Goal: Information Seeking & Learning: Learn about a topic

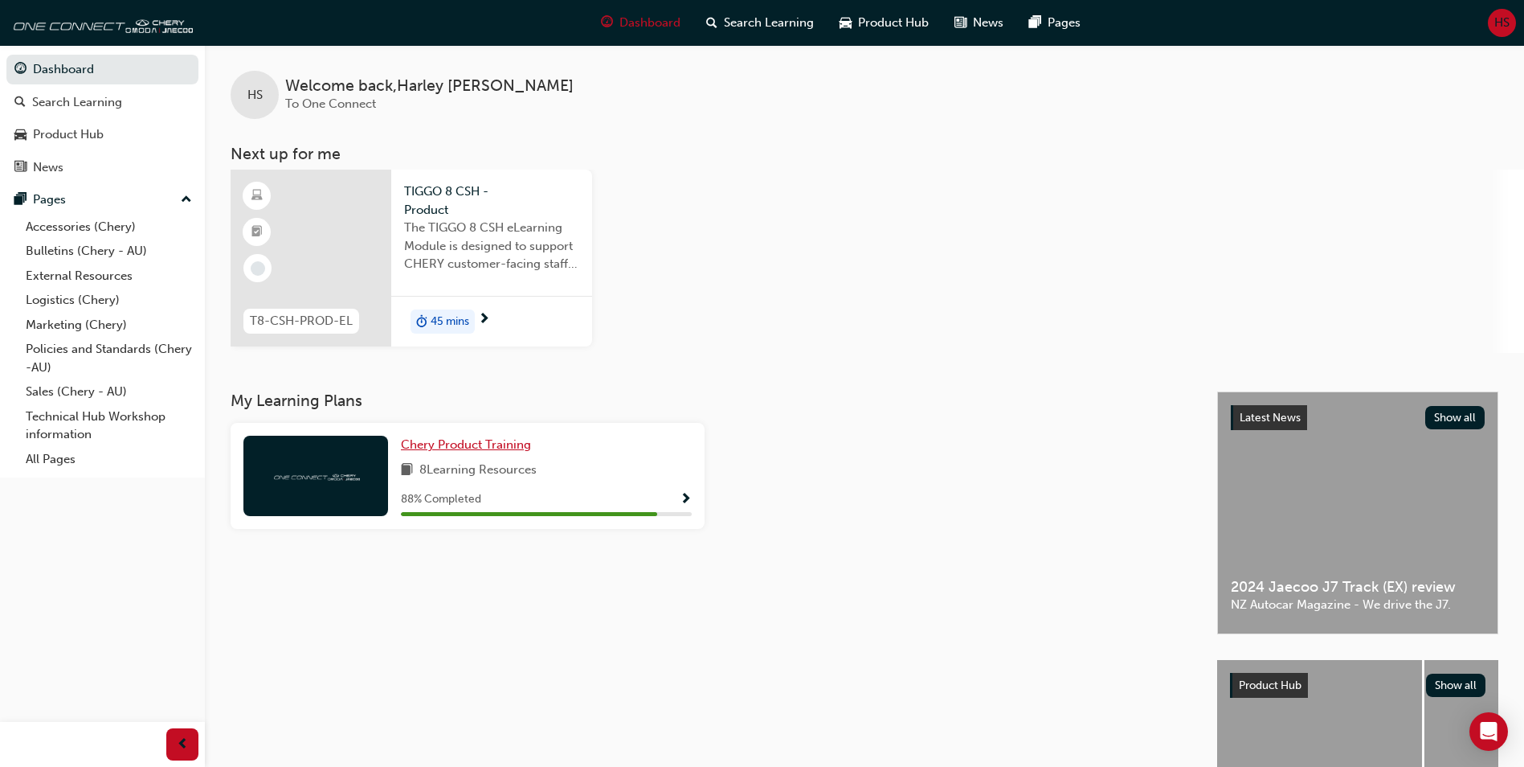
click at [484, 439] on span "Chery Product Training" at bounding box center [466, 444] width 130 height 14
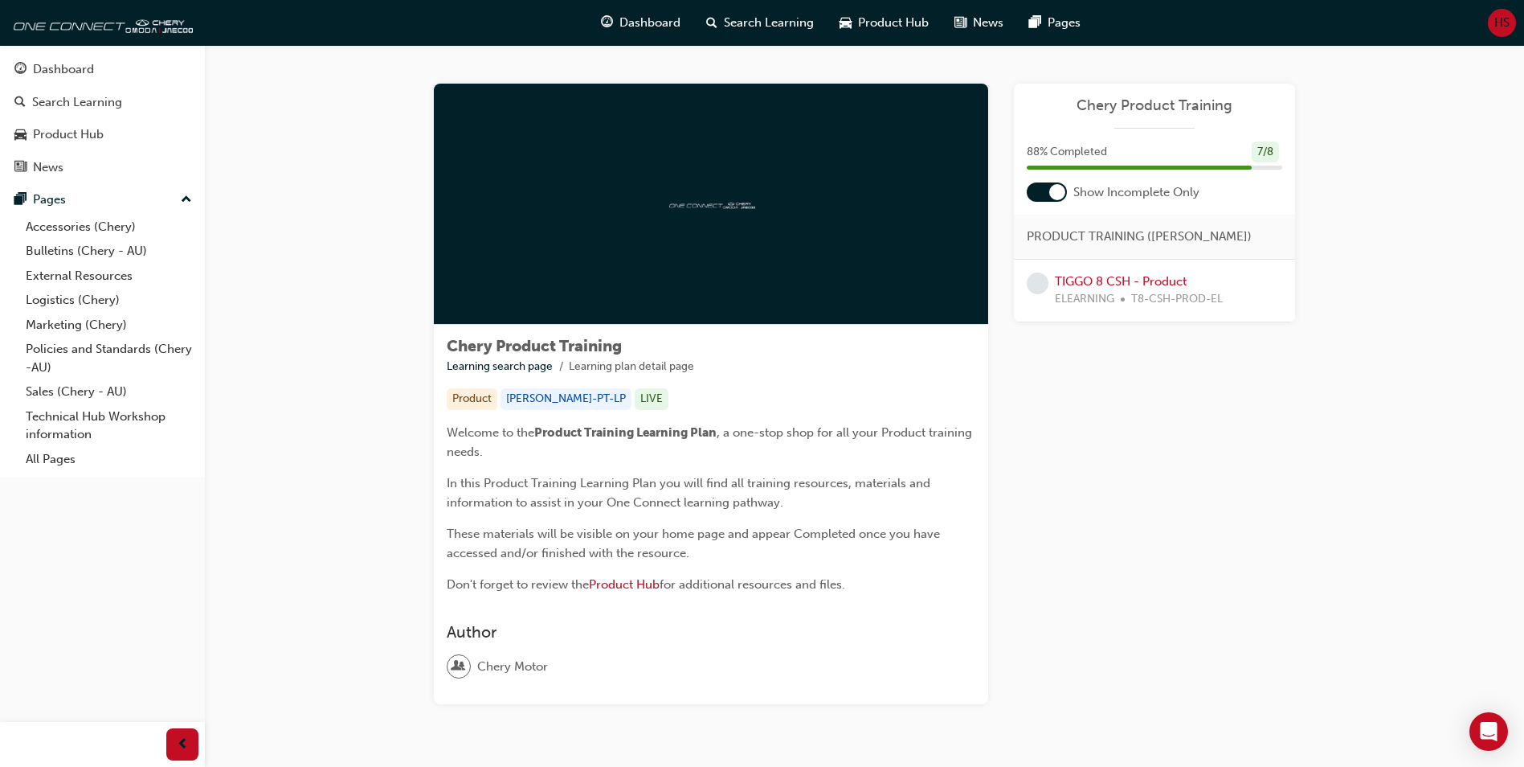
click at [1189, 109] on span "Chery Product Training" at bounding box center [1155, 105] width 256 height 18
click at [1176, 284] on link "TIGGO 8 CSH - Product" at bounding box center [1121, 281] width 132 height 14
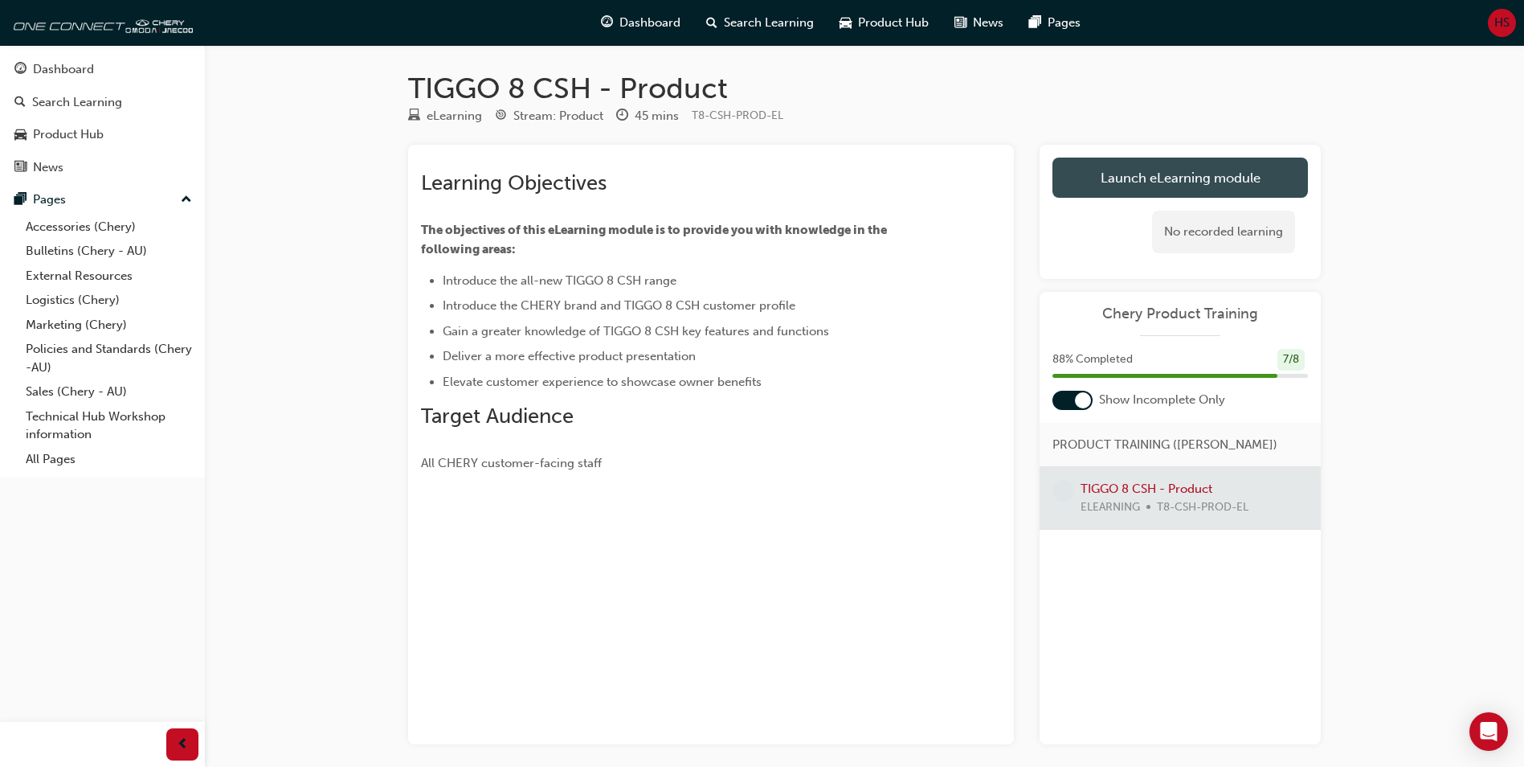
click at [1197, 170] on link "Launch eLearning module" at bounding box center [1181, 178] width 256 height 40
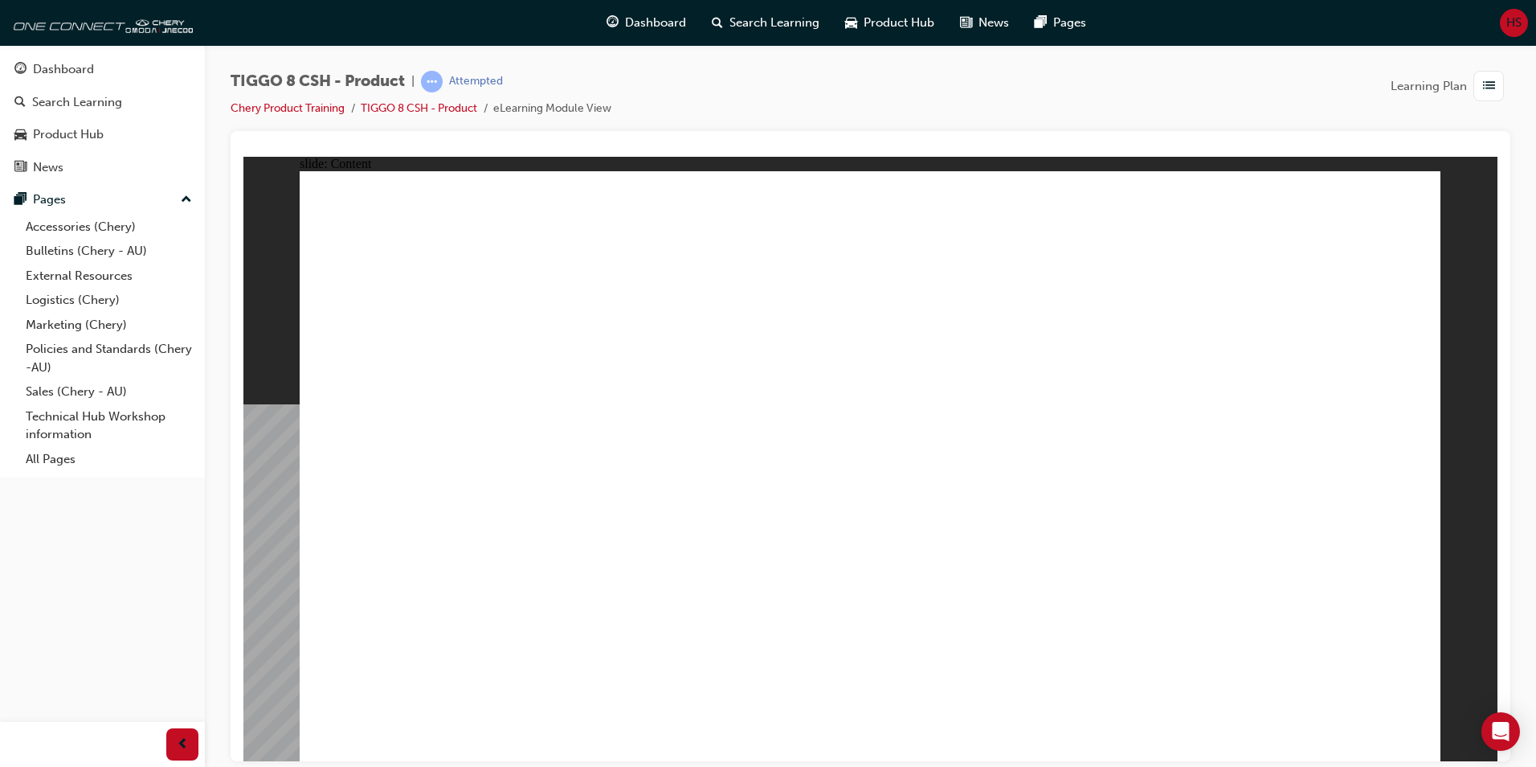
drag, startPoint x: 1126, startPoint y: 462, endPoint x: 1283, endPoint y: 448, distance: 157.3
drag, startPoint x: 1418, startPoint y: 746, endPoint x: 1400, endPoint y: 732, distance: 22.3
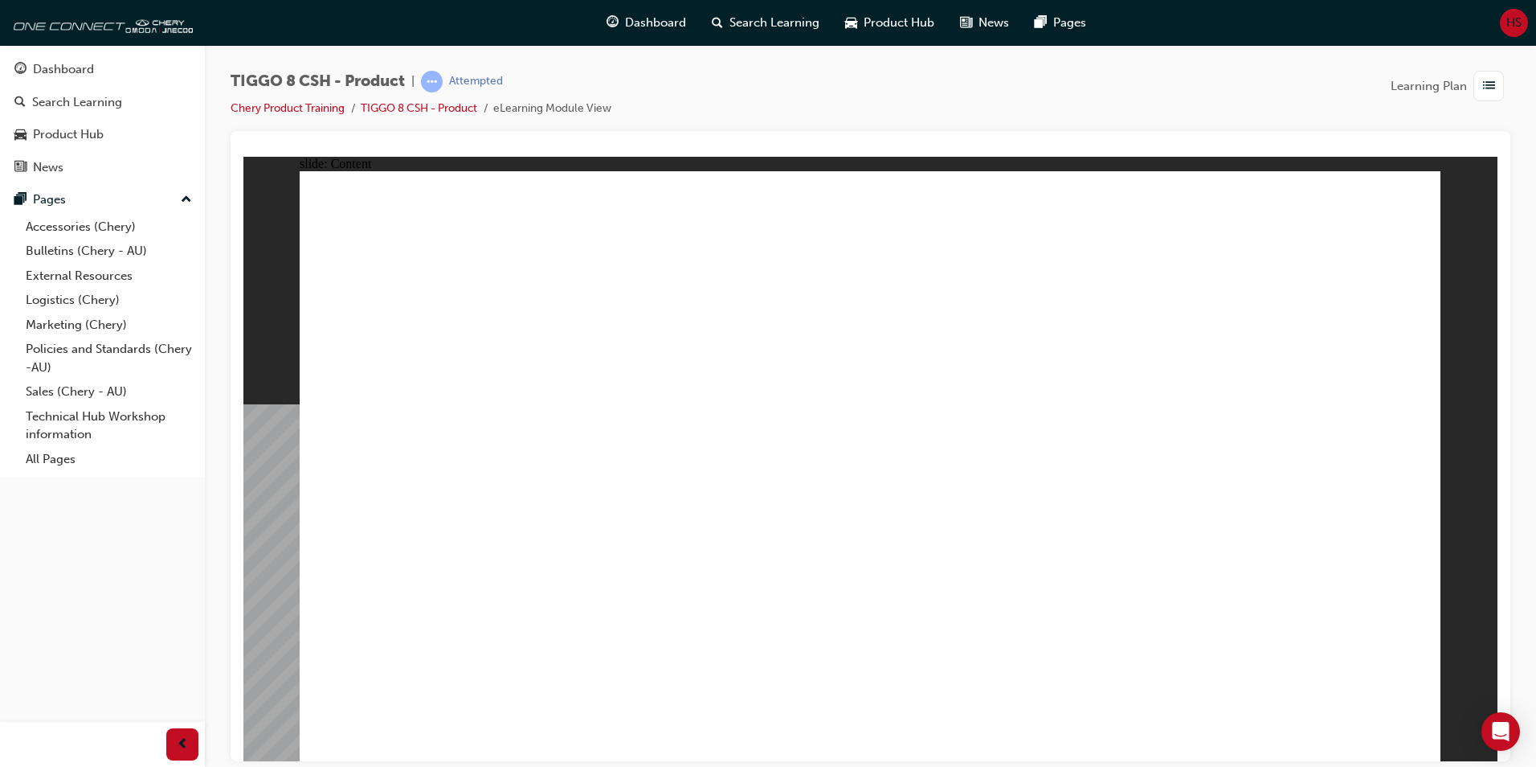
drag, startPoint x: 1161, startPoint y: 678, endPoint x: 1748, endPoint y: 922, distance: 635.1
drag, startPoint x: 1406, startPoint y: 722, endPoint x: 1405, endPoint y: 738, distance: 17.0
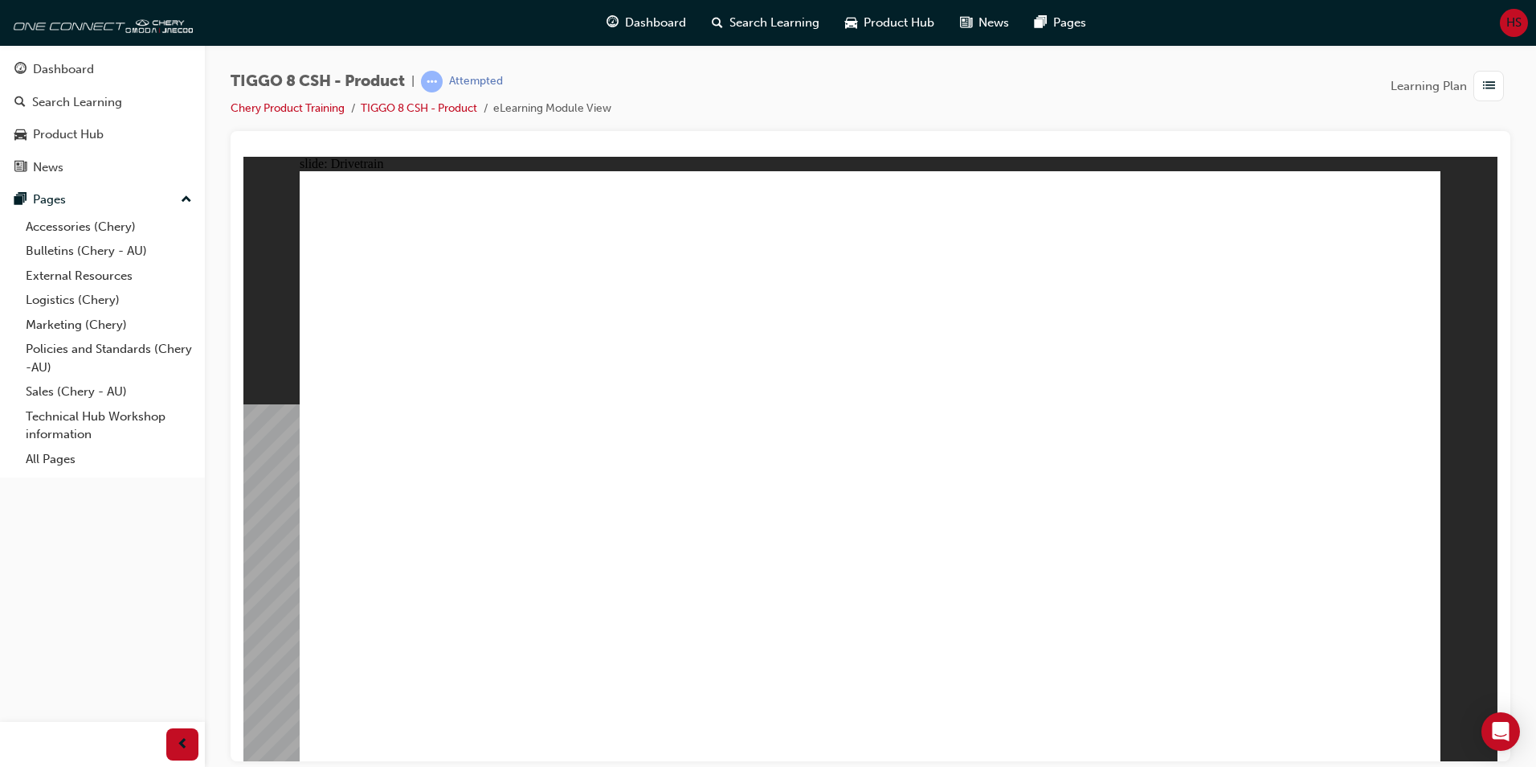
type input "4"
drag, startPoint x: 406, startPoint y: 428, endPoint x: 412, endPoint y: 392, distance: 35.9
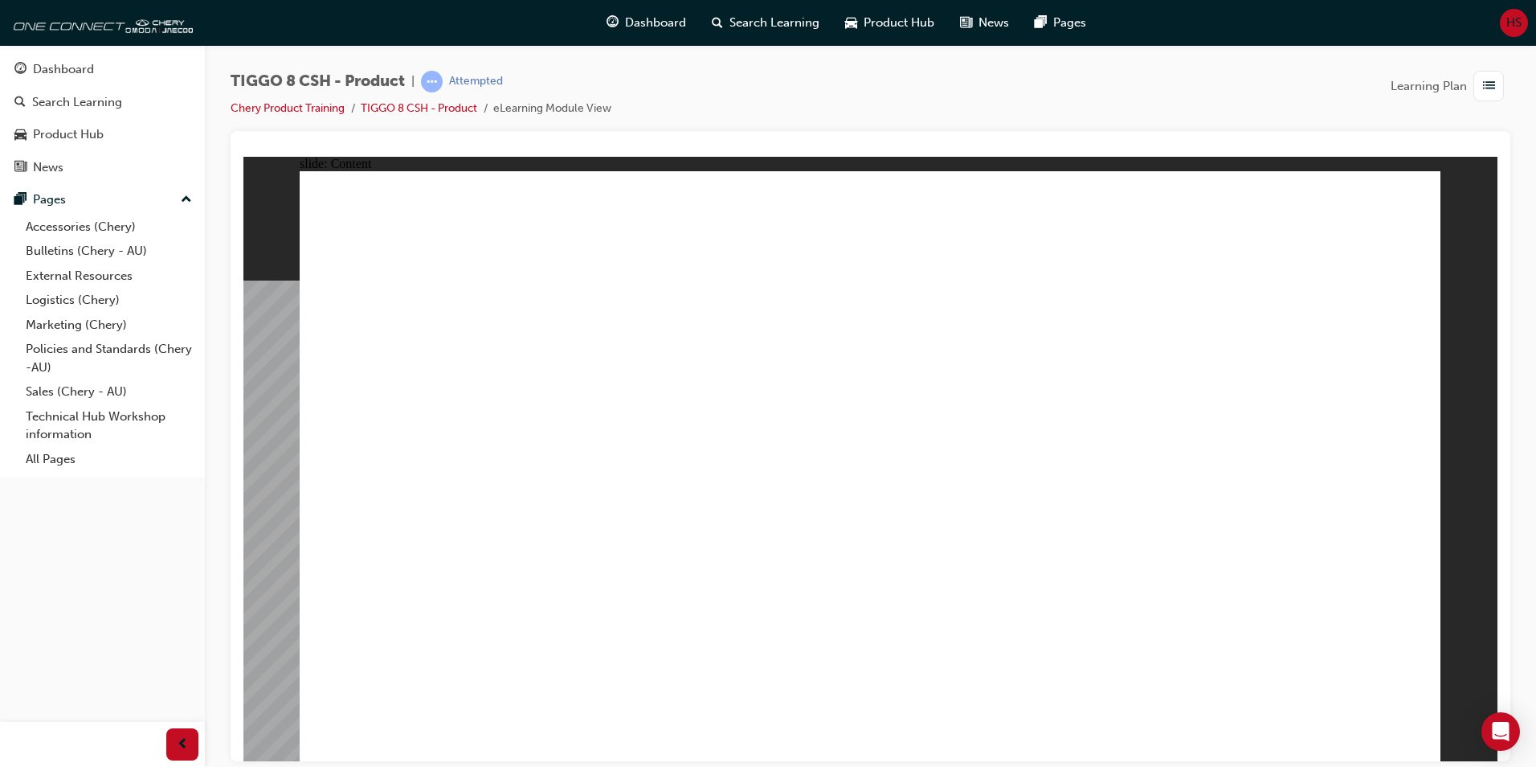
drag, startPoint x: 1318, startPoint y: 209, endPoint x: 1342, endPoint y: 200, distance: 25.7
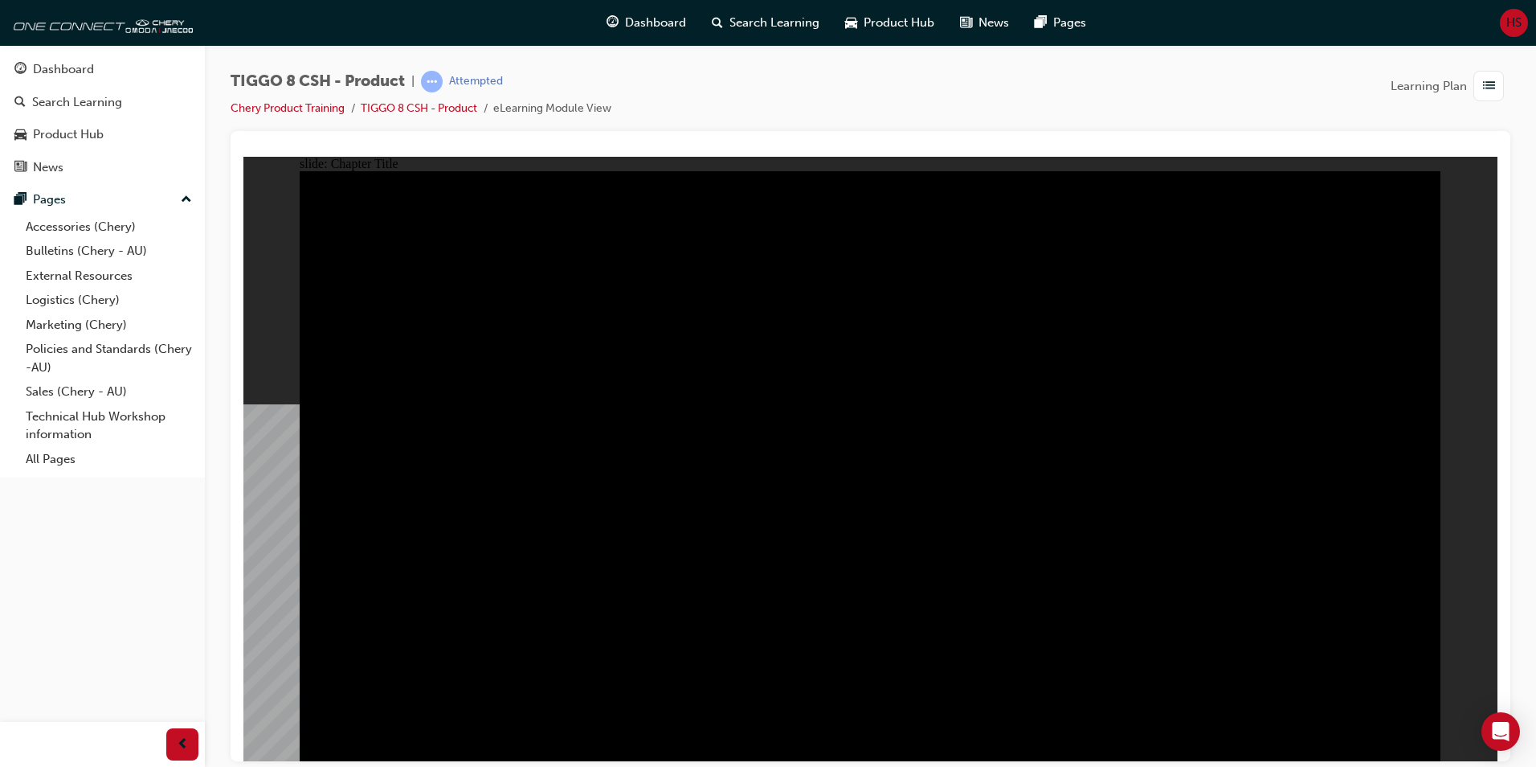
radio input "true"
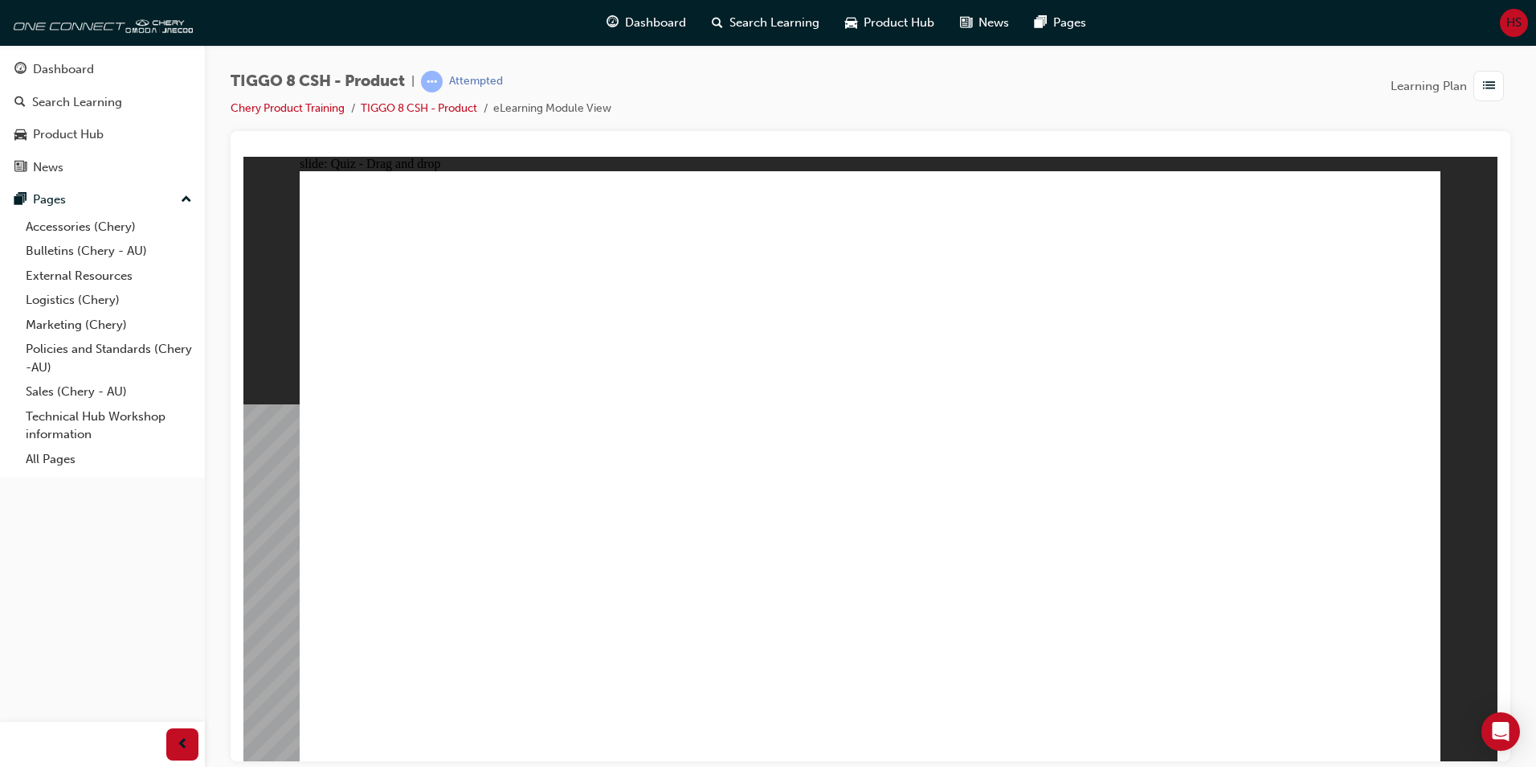
drag, startPoint x: 857, startPoint y: 241, endPoint x: 1120, endPoint y: 515, distance: 380.2
drag, startPoint x: 1078, startPoint y: 236, endPoint x: 698, endPoint y: 496, distance: 460.9
drag, startPoint x: 1316, startPoint y: 240, endPoint x: 441, endPoint y: 500, distance: 912.8
drag, startPoint x: 968, startPoint y: 342, endPoint x: 910, endPoint y: 485, distance: 154.3
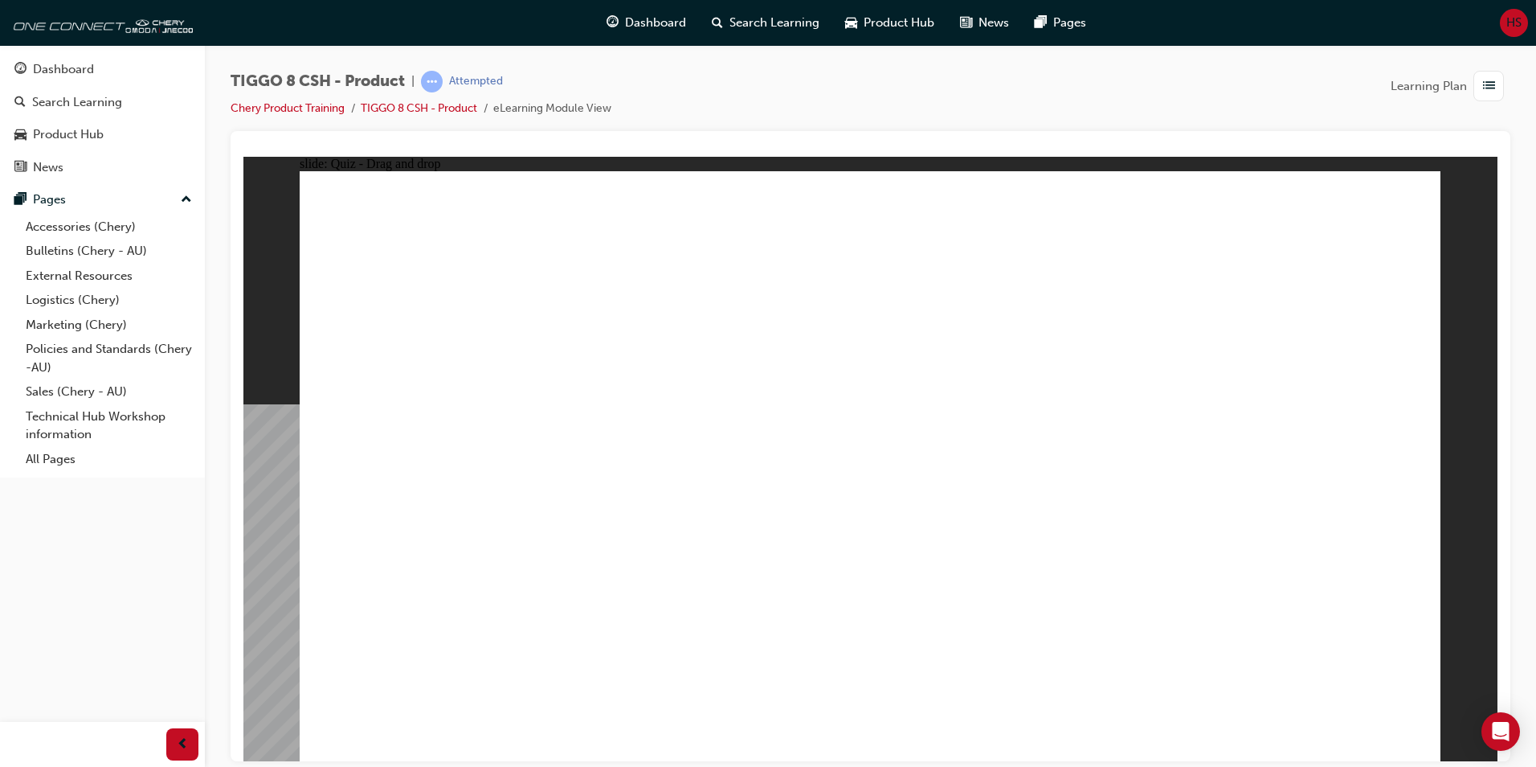
drag, startPoint x: 1164, startPoint y: 345, endPoint x: 1321, endPoint y: 522, distance: 236.8
checkbox input "true"
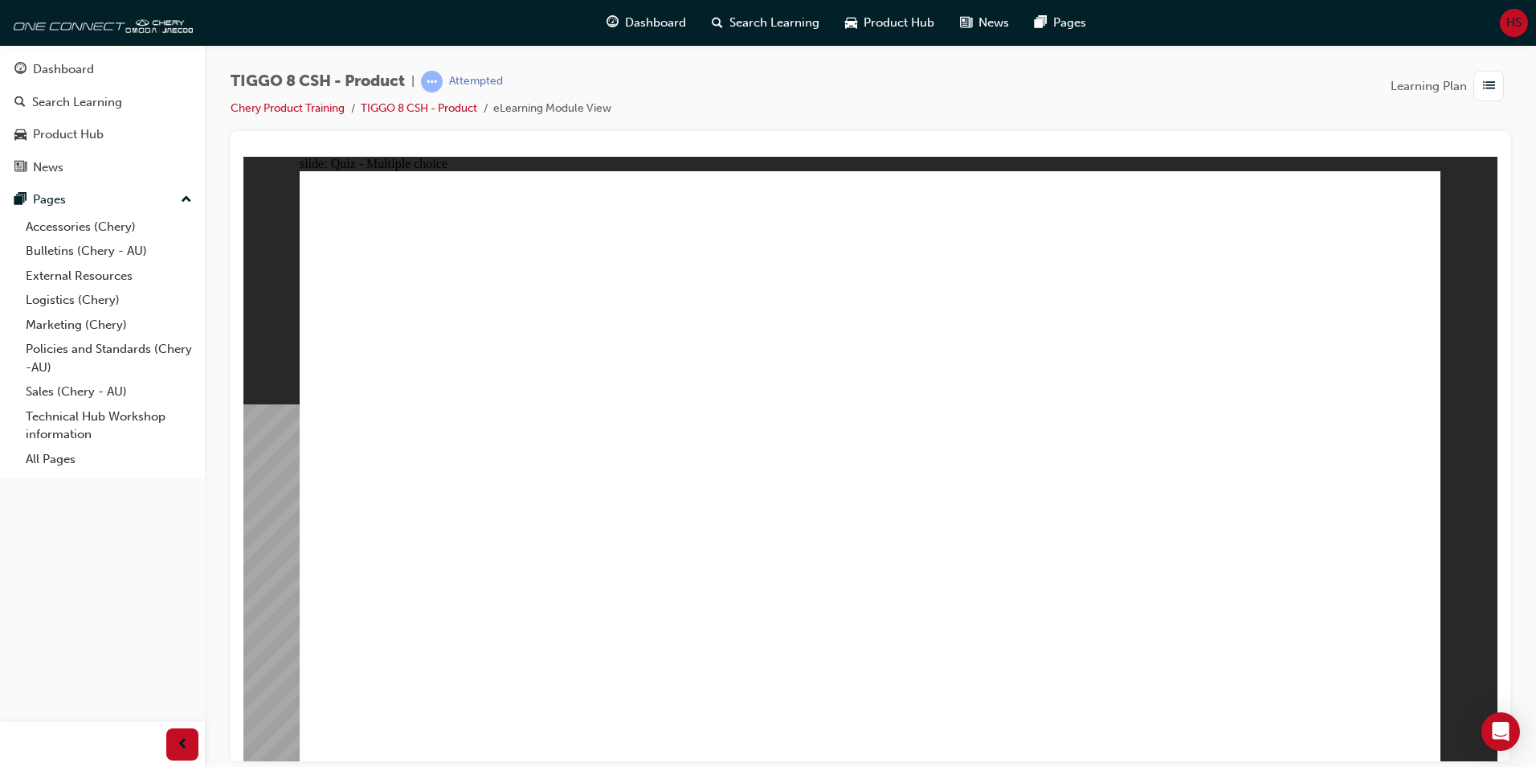
radio input "true"
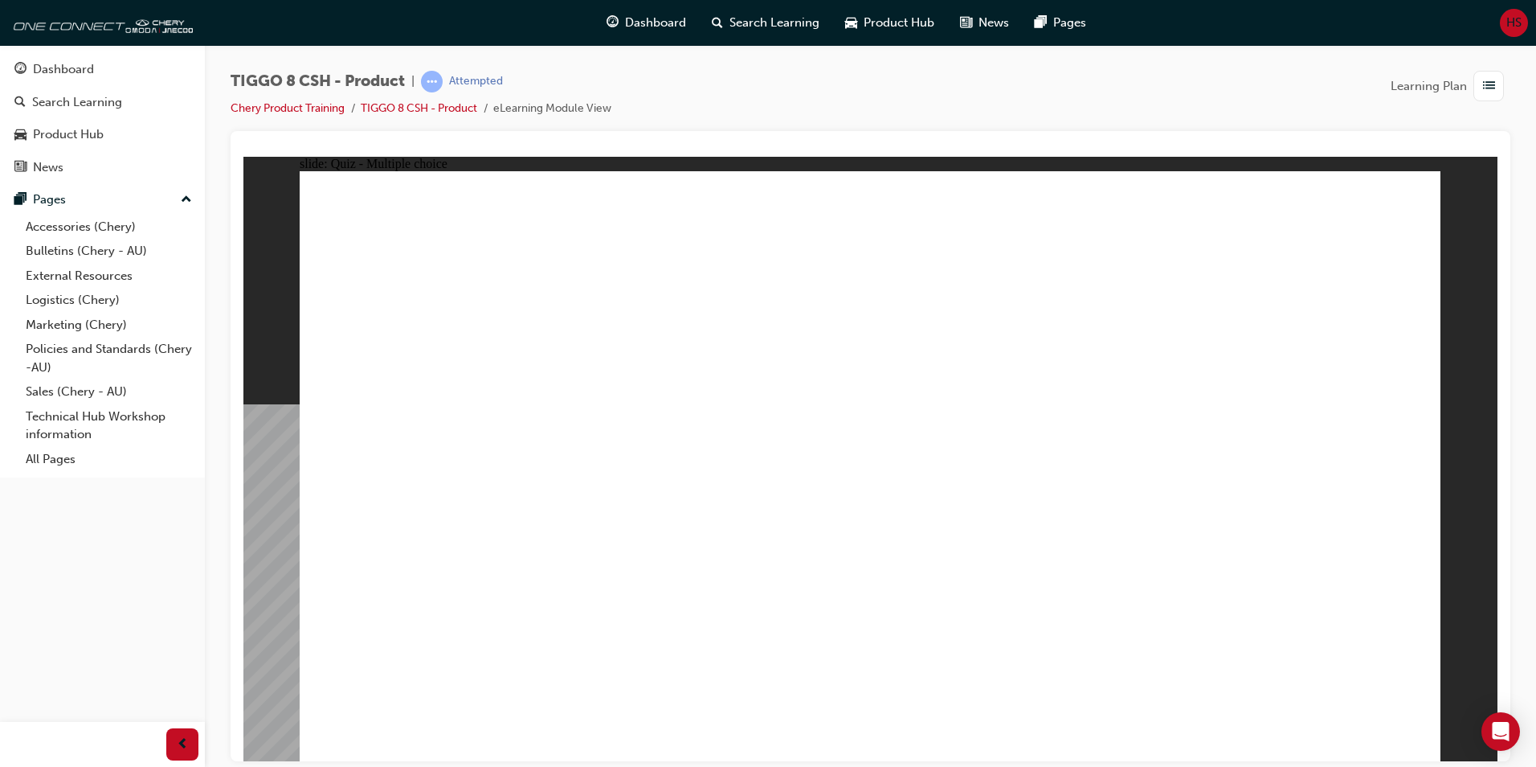
drag, startPoint x: 884, startPoint y: 235, endPoint x: 986, endPoint y: 591, distance: 370.3
drag, startPoint x: 1064, startPoint y: 325, endPoint x: 591, endPoint y: 546, distance: 522.0
drag, startPoint x: 931, startPoint y: 288, endPoint x: 656, endPoint y: 603, distance: 419.2
drag, startPoint x: 886, startPoint y: 286, endPoint x: 469, endPoint y: 530, distance: 483.3
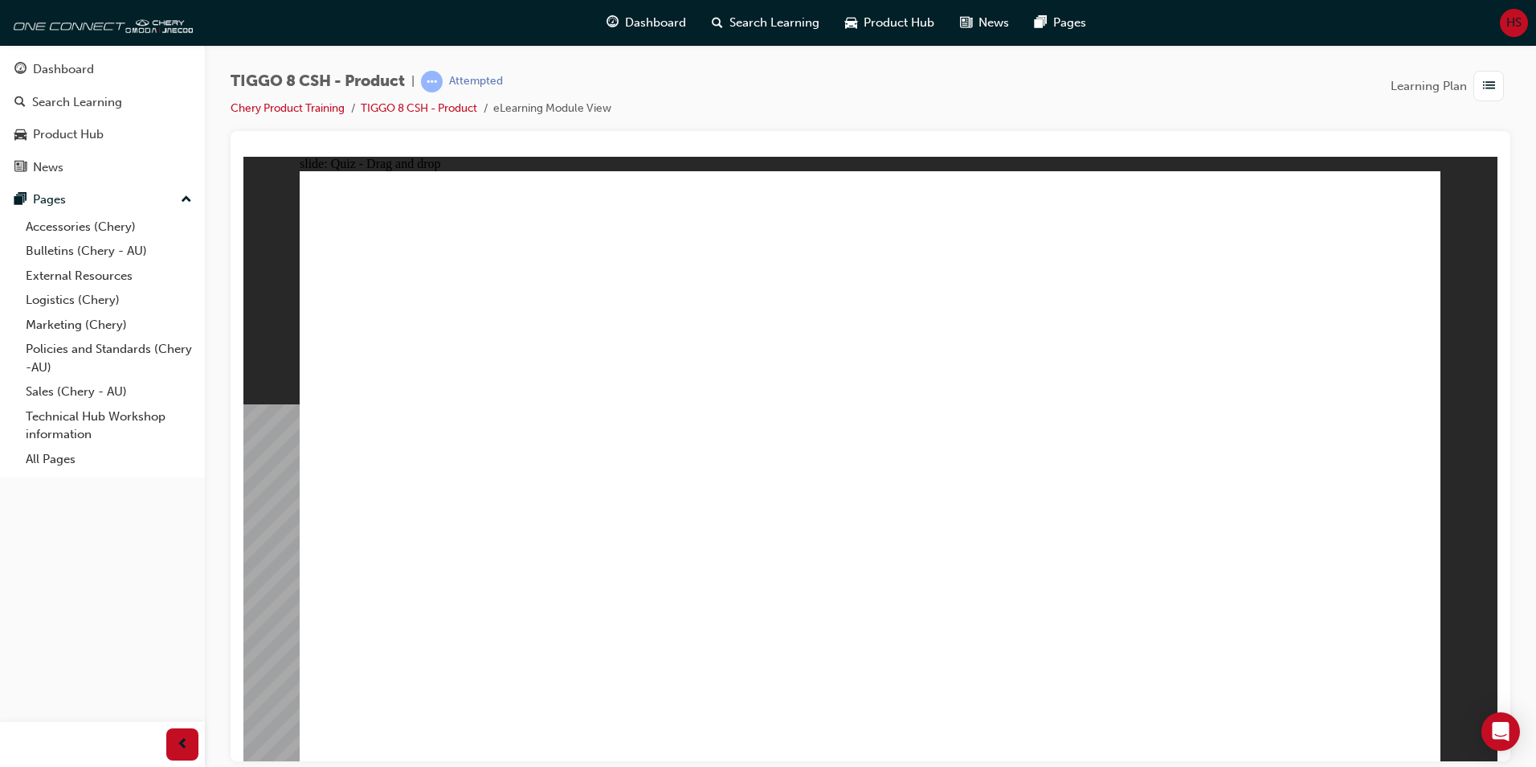
drag, startPoint x: 831, startPoint y: 263, endPoint x: 421, endPoint y: 518, distance: 482.5
drag, startPoint x: 857, startPoint y: 286, endPoint x: 546, endPoint y: 620, distance: 456.5
drag, startPoint x: 984, startPoint y: 501, endPoint x: 634, endPoint y: 535, distance: 352.1
drag, startPoint x: 1056, startPoint y: 322, endPoint x: 534, endPoint y: 546, distance: 567.4
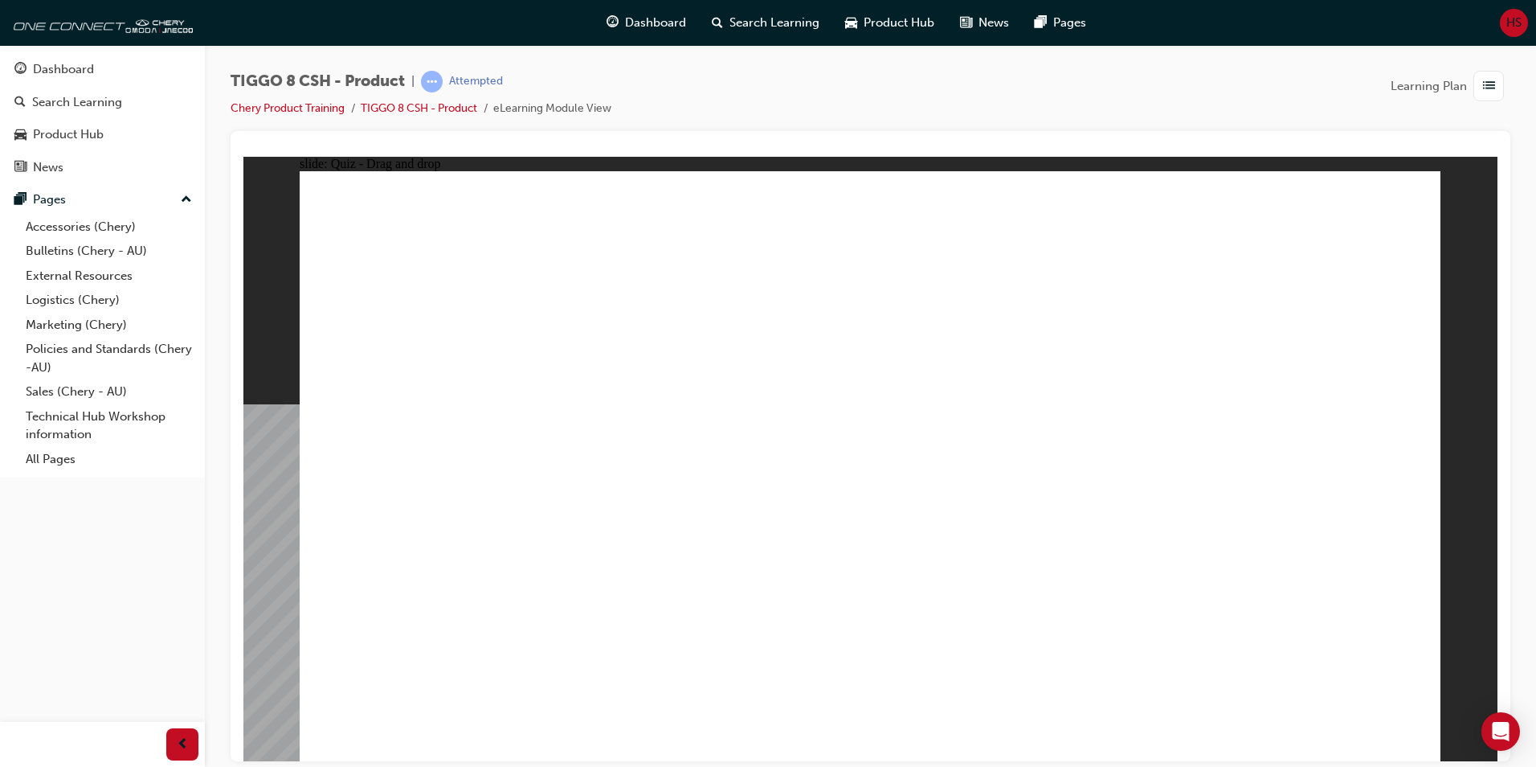
drag, startPoint x: 1270, startPoint y: 283, endPoint x: 571, endPoint y: 575, distance: 757.8
drag, startPoint x: 1279, startPoint y: 243, endPoint x: 860, endPoint y: 583, distance: 539.9
drag, startPoint x: 1072, startPoint y: 323, endPoint x: 1044, endPoint y: 575, distance: 253.9
drag, startPoint x: 1080, startPoint y: 280, endPoint x: 1027, endPoint y: 637, distance: 361.5
drag, startPoint x: 1058, startPoint y: 248, endPoint x: 1033, endPoint y: 554, distance: 306.3
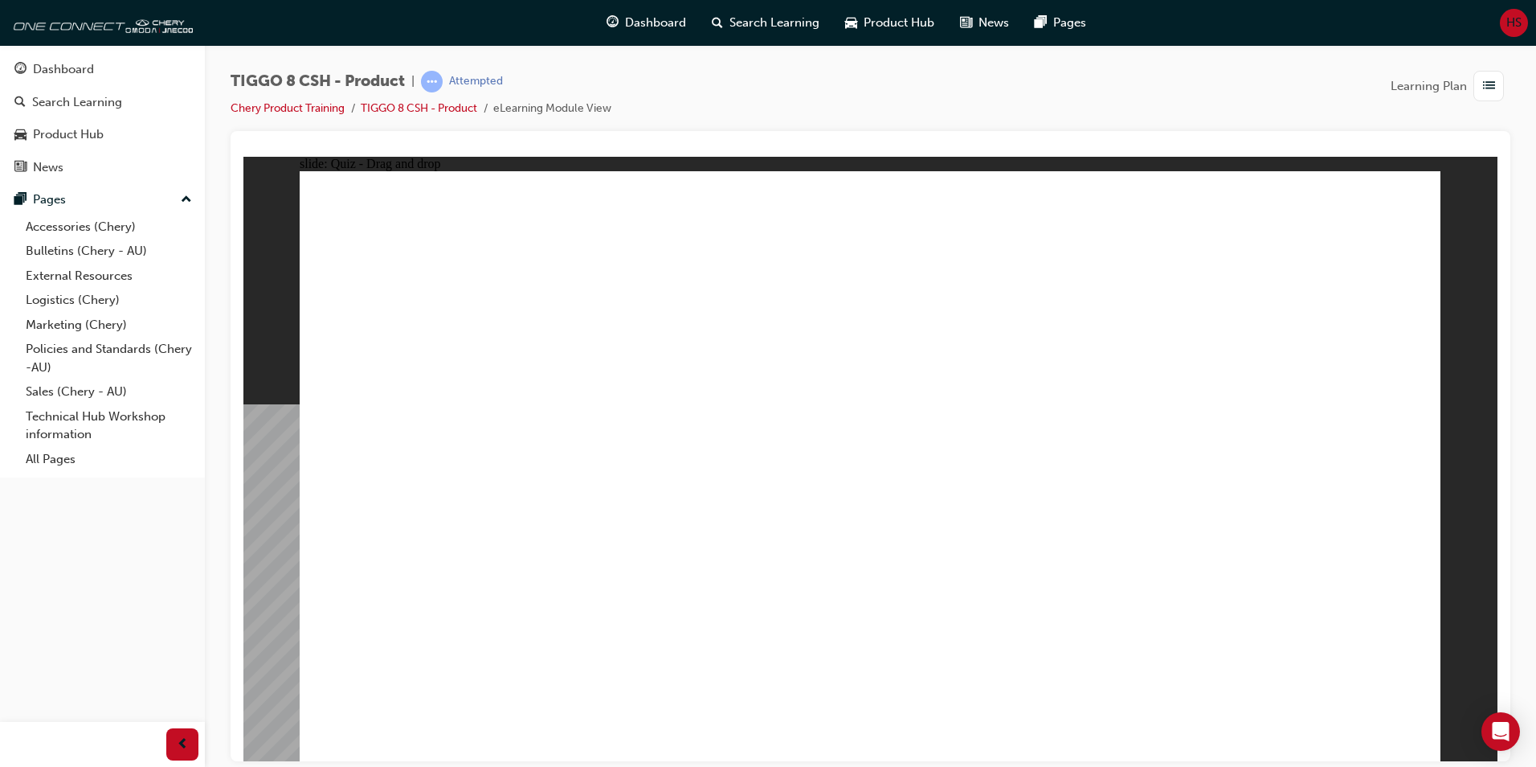
drag, startPoint x: 841, startPoint y: 236, endPoint x: 908, endPoint y: 538, distance: 308.6
drag, startPoint x: 912, startPoint y: 287, endPoint x: 541, endPoint y: 553, distance: 456.7
drag, startPoint x: 1328, startPoint y: 281, endPoint x: 1023, endPoint y: 641, distance: 472.1
drag, startPoint x: 923, startPoint y: 283, endPoint x: 1010, endPoint y: 581, distance: 310.5
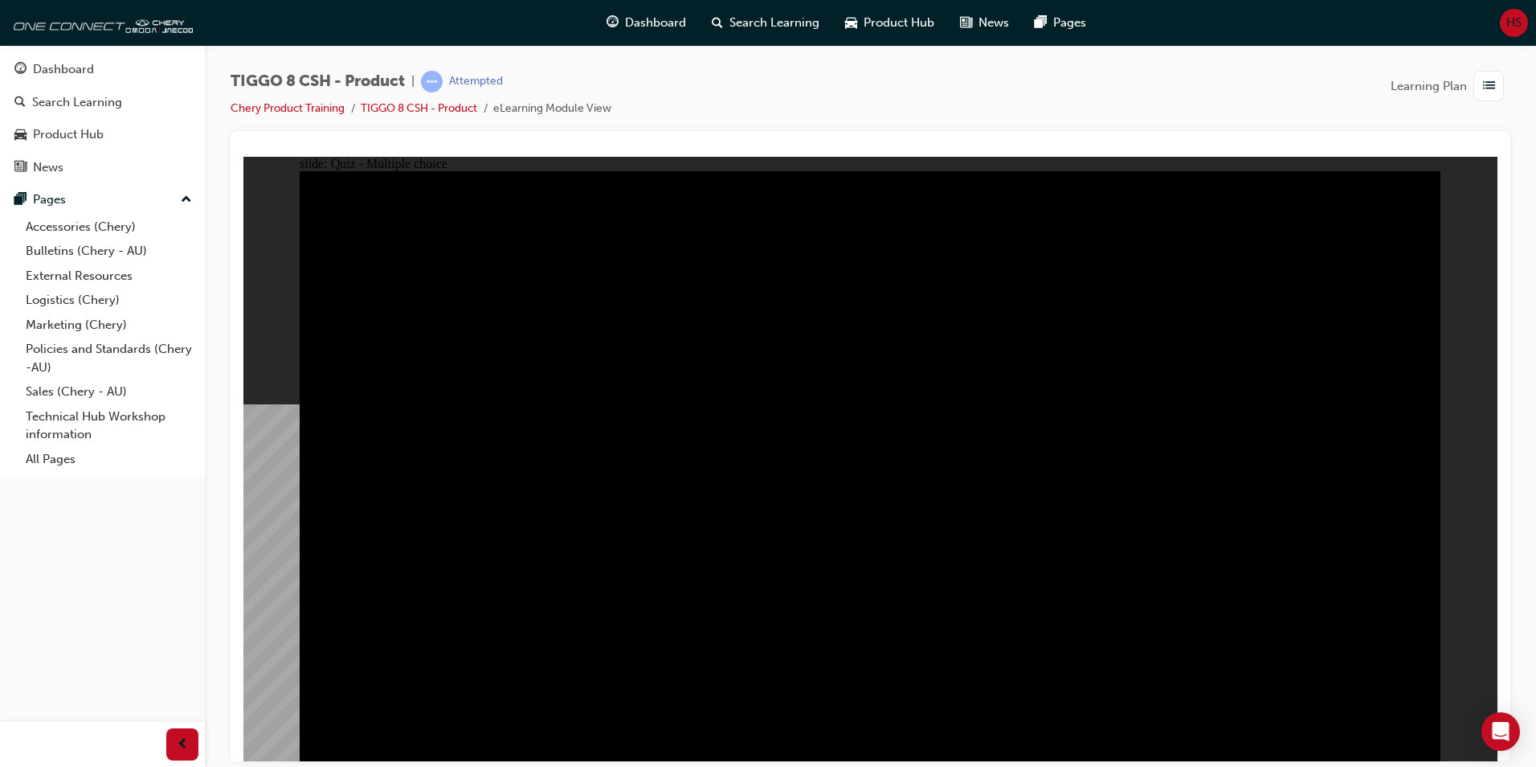
radio input "true"
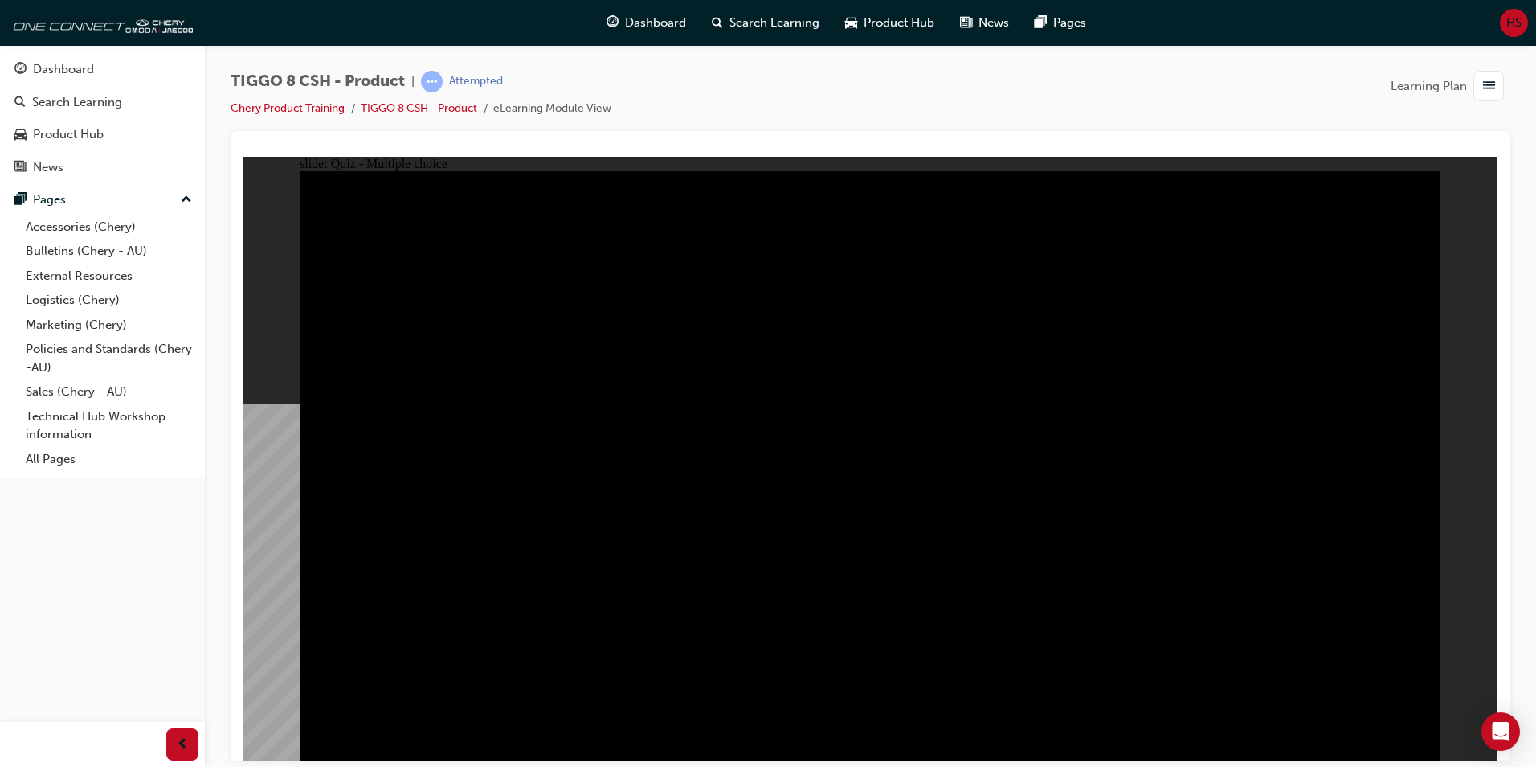
radio input "true"
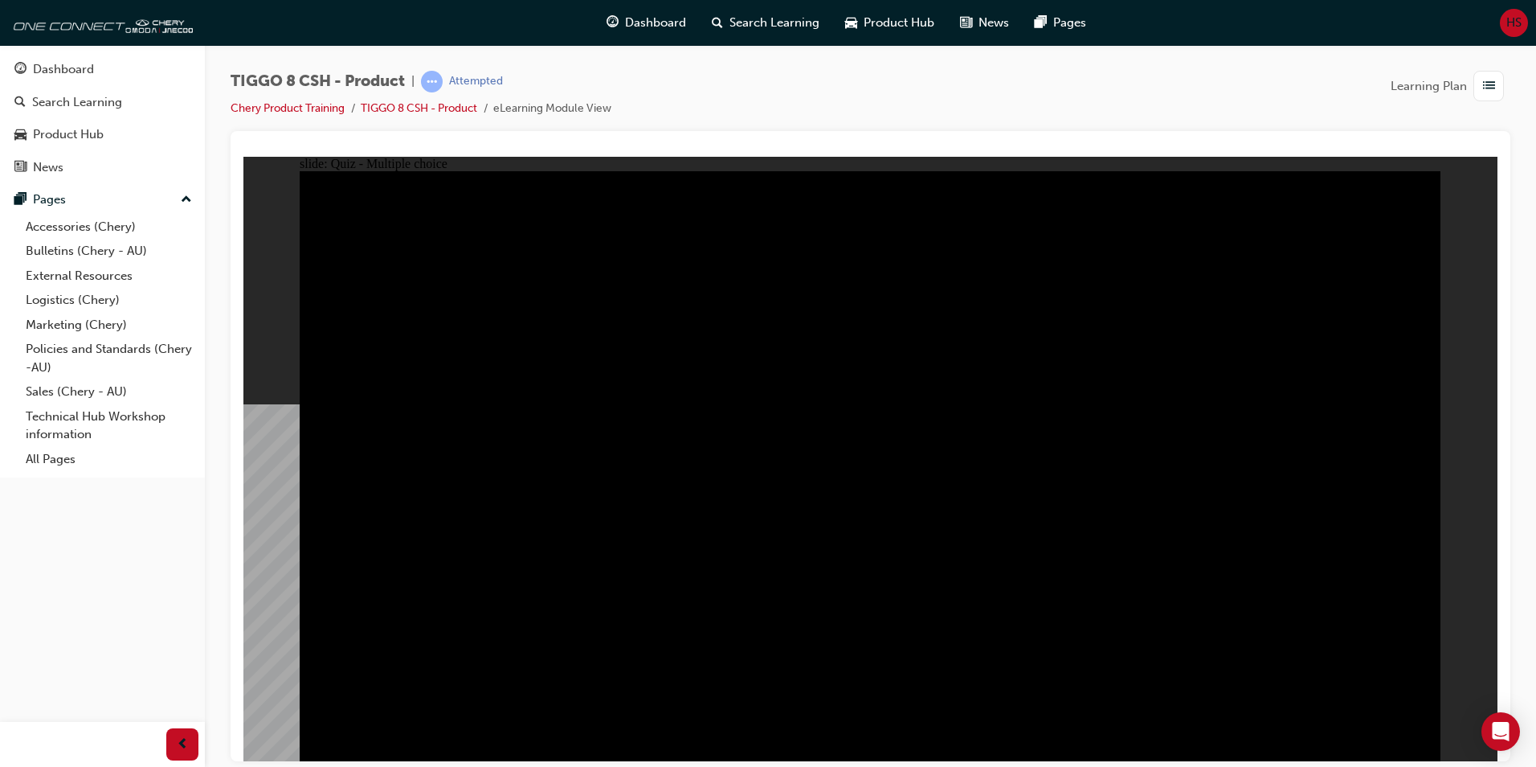
radio input "true"
checkbox input "true"
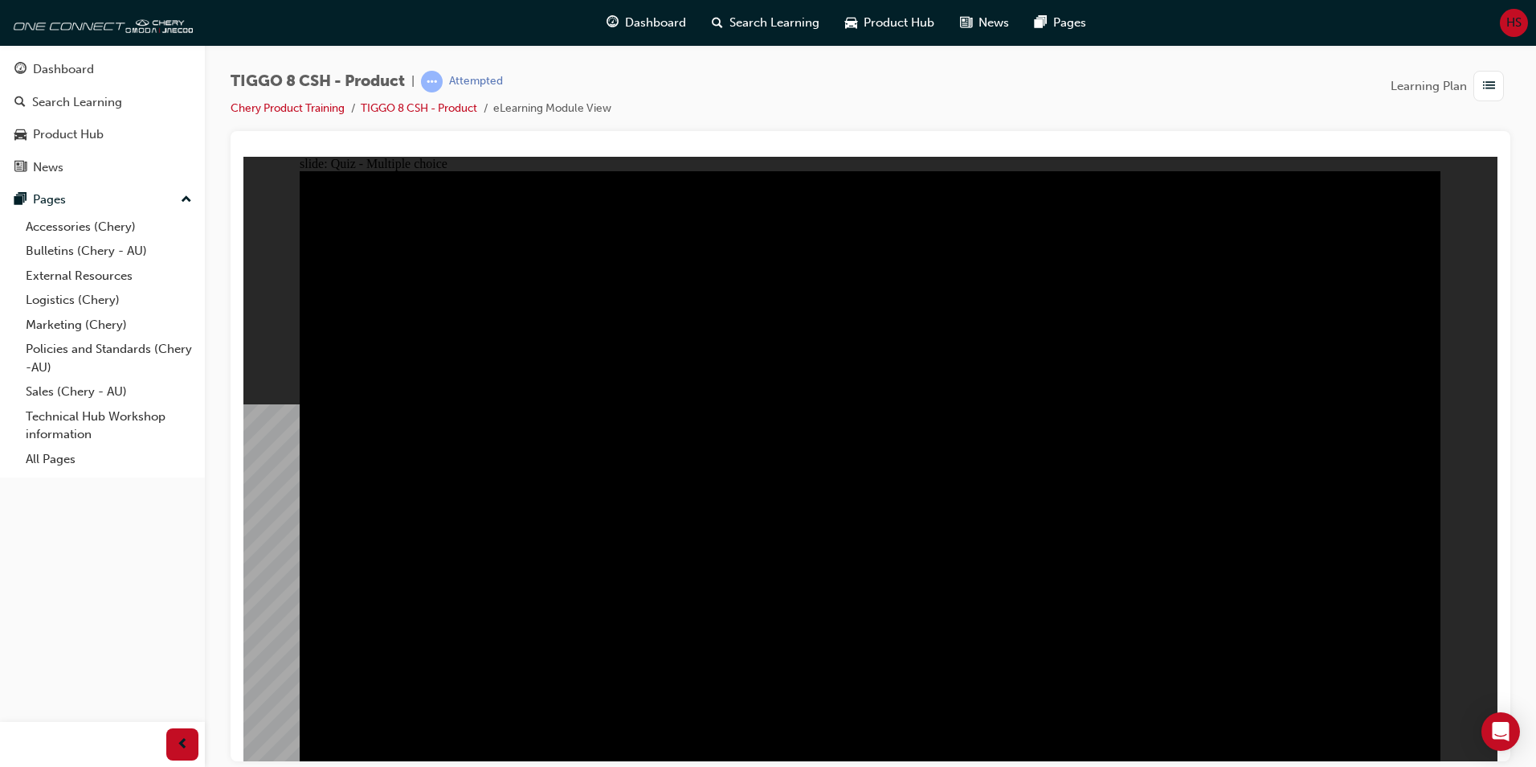
checkbox input "true"
drag, startPoint x: 514, startPoint y: 492, endPoint x: 685, endPoint y: 561, distance: 183.8
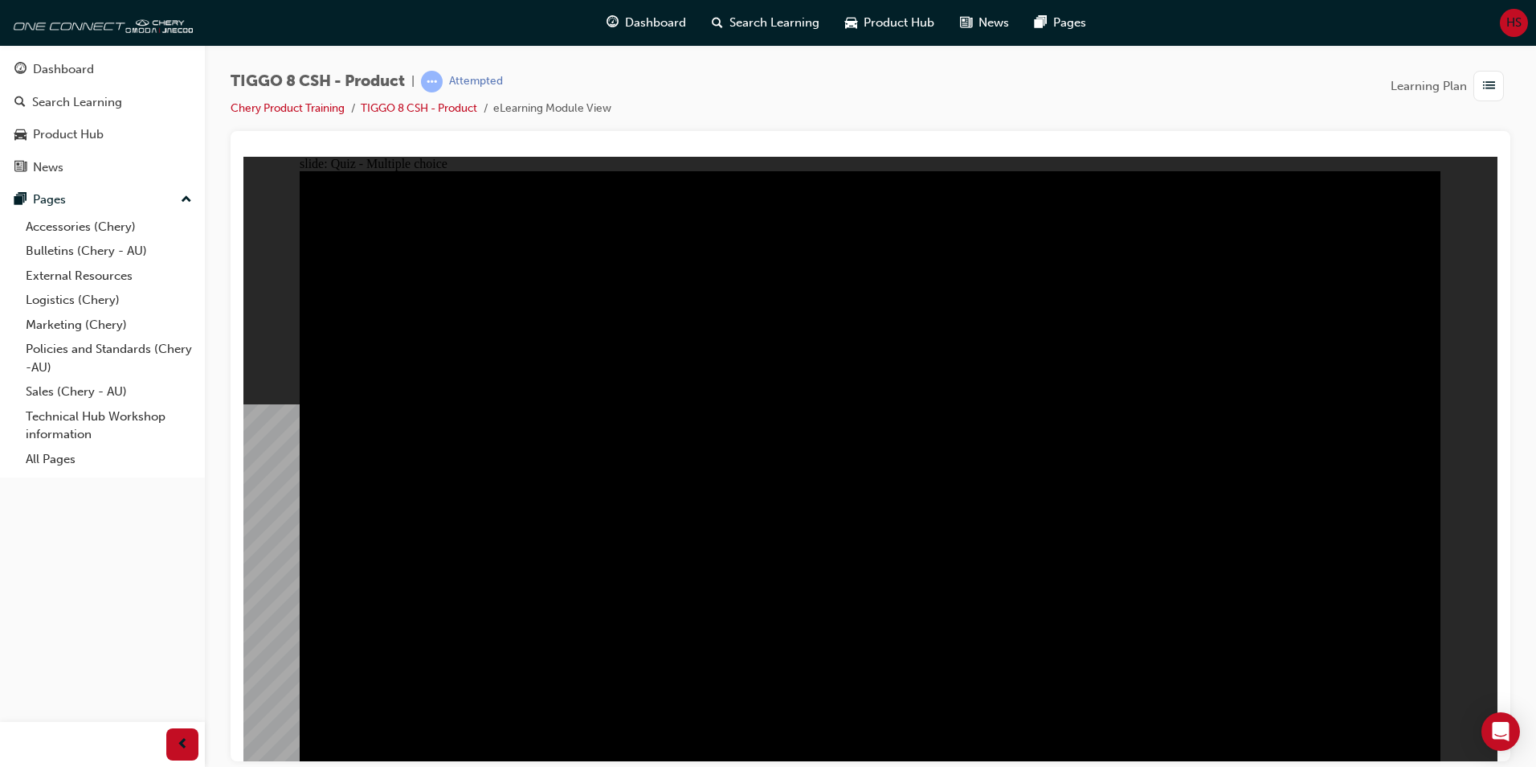
drag, startPoint x: 685, startPoint y: 561, endPoint x: 733, endPoint y: 567, distance: 48.6
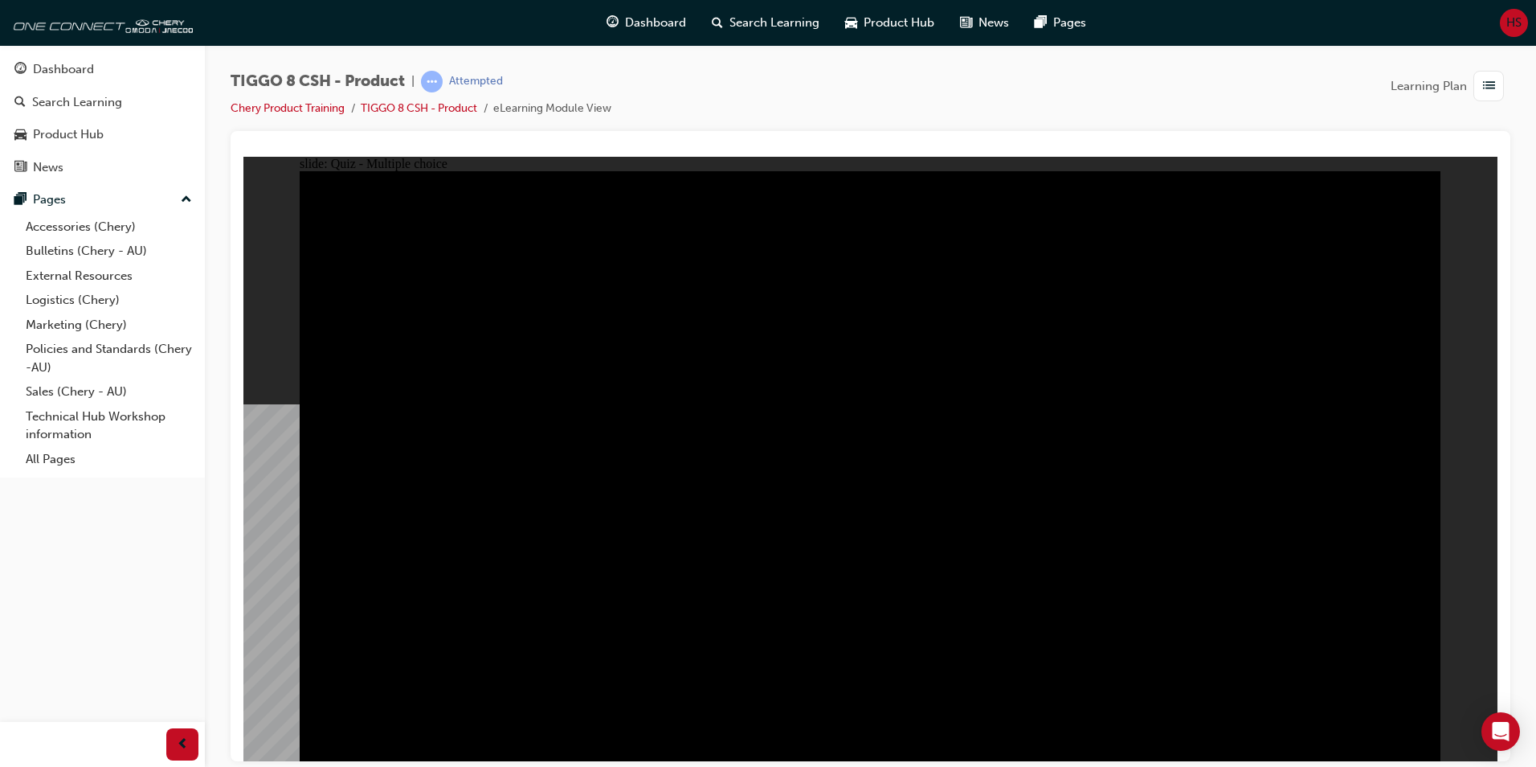
checkbox input "true"
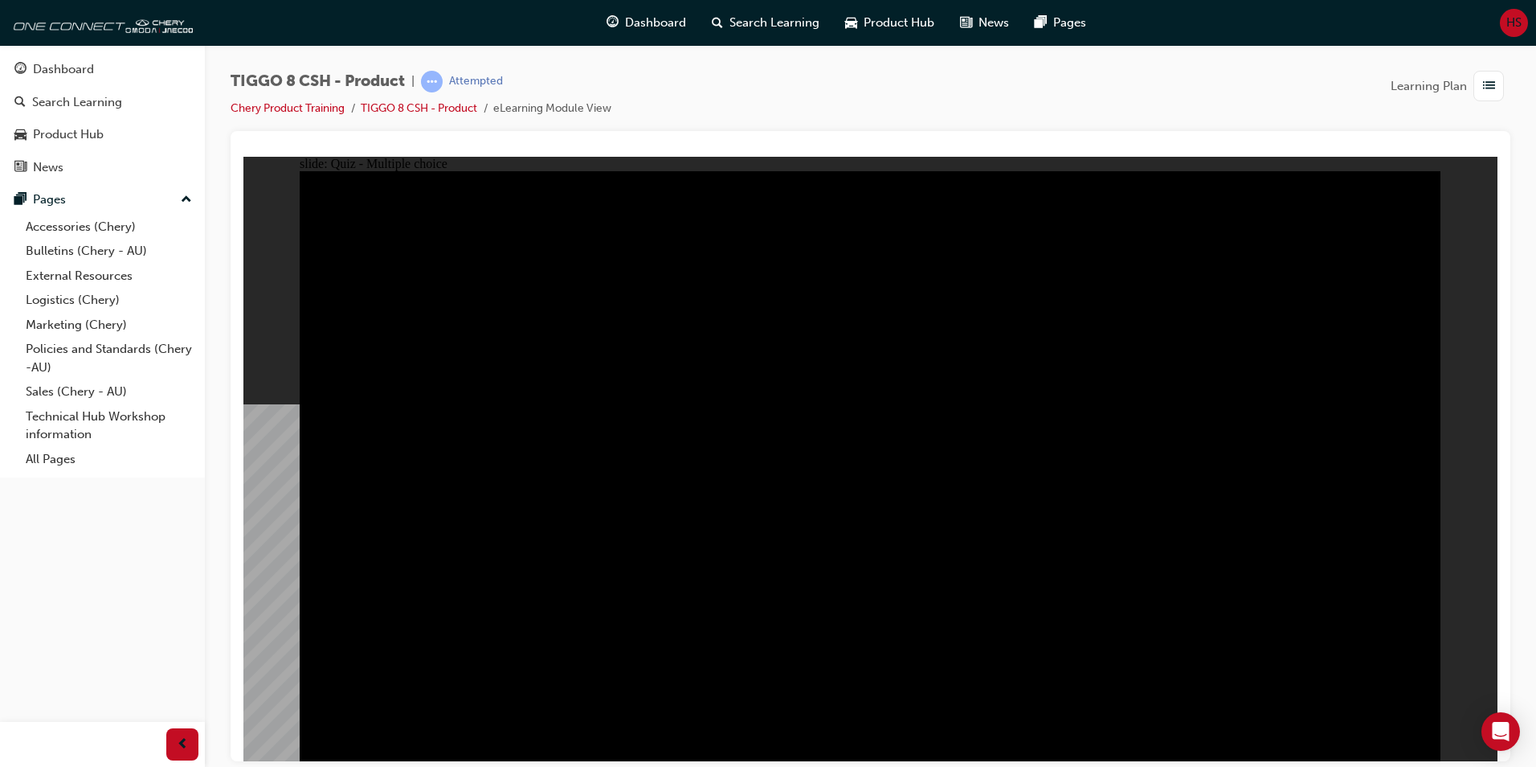
checkbox input "true"
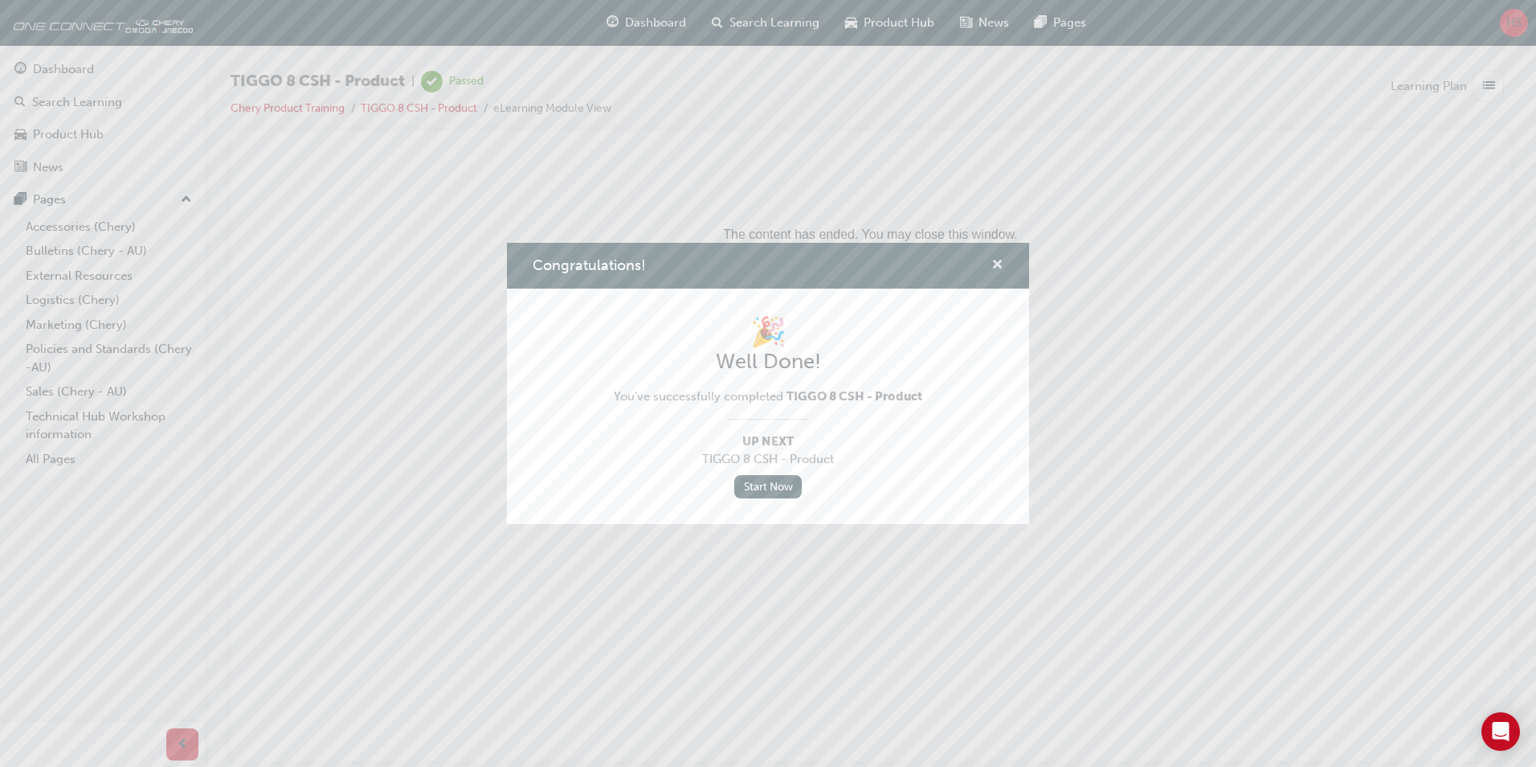
click at [999, 268] on span "cross-icon" at bounding box center [998, 266] width 12 height 14
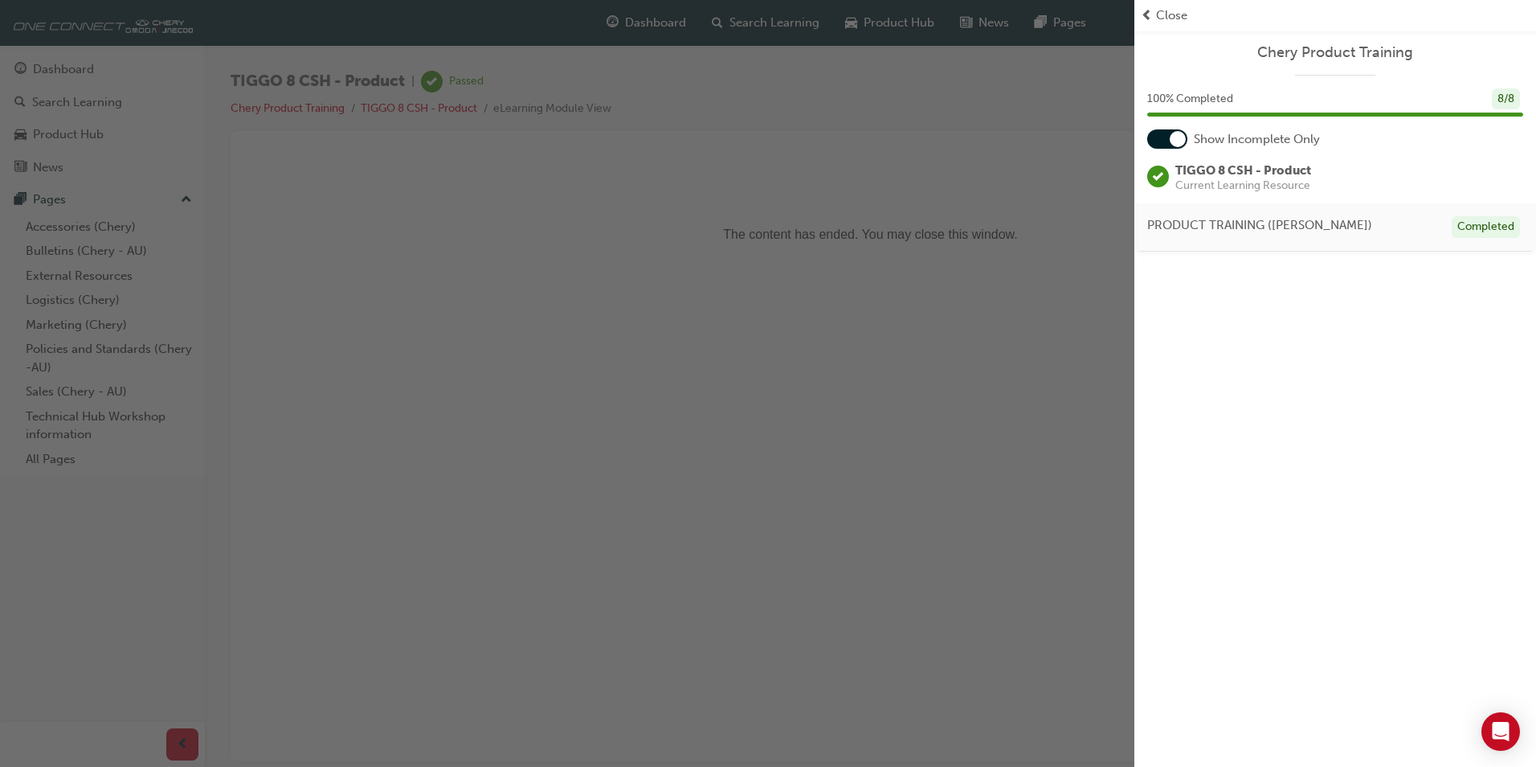
click at [1180, 19] on span "Close" at bounding box center [1171, 15] width 31 height 18
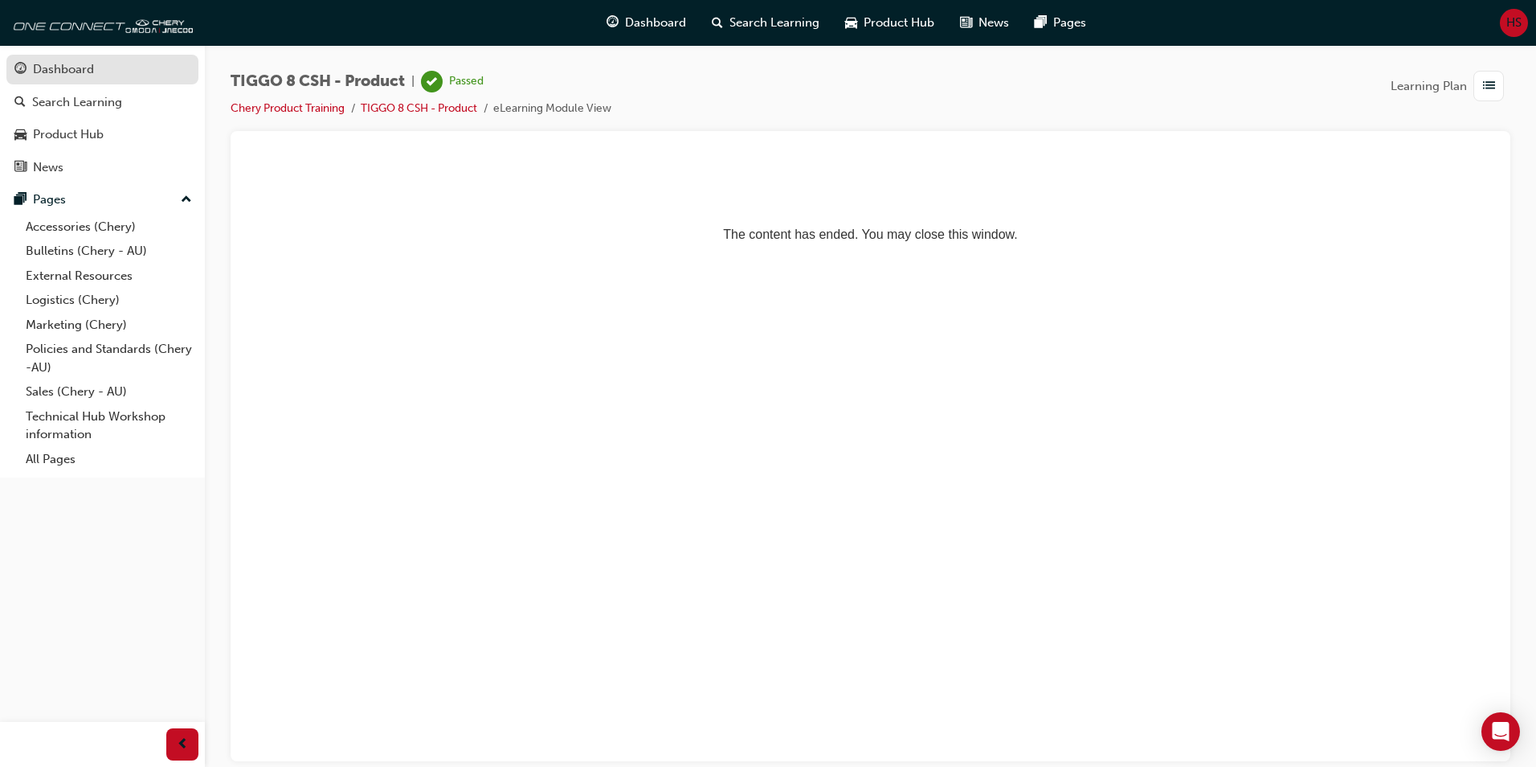
click at [121, 73] on div "Dashboard" at bounding box center [102, 69] width 176 height 20
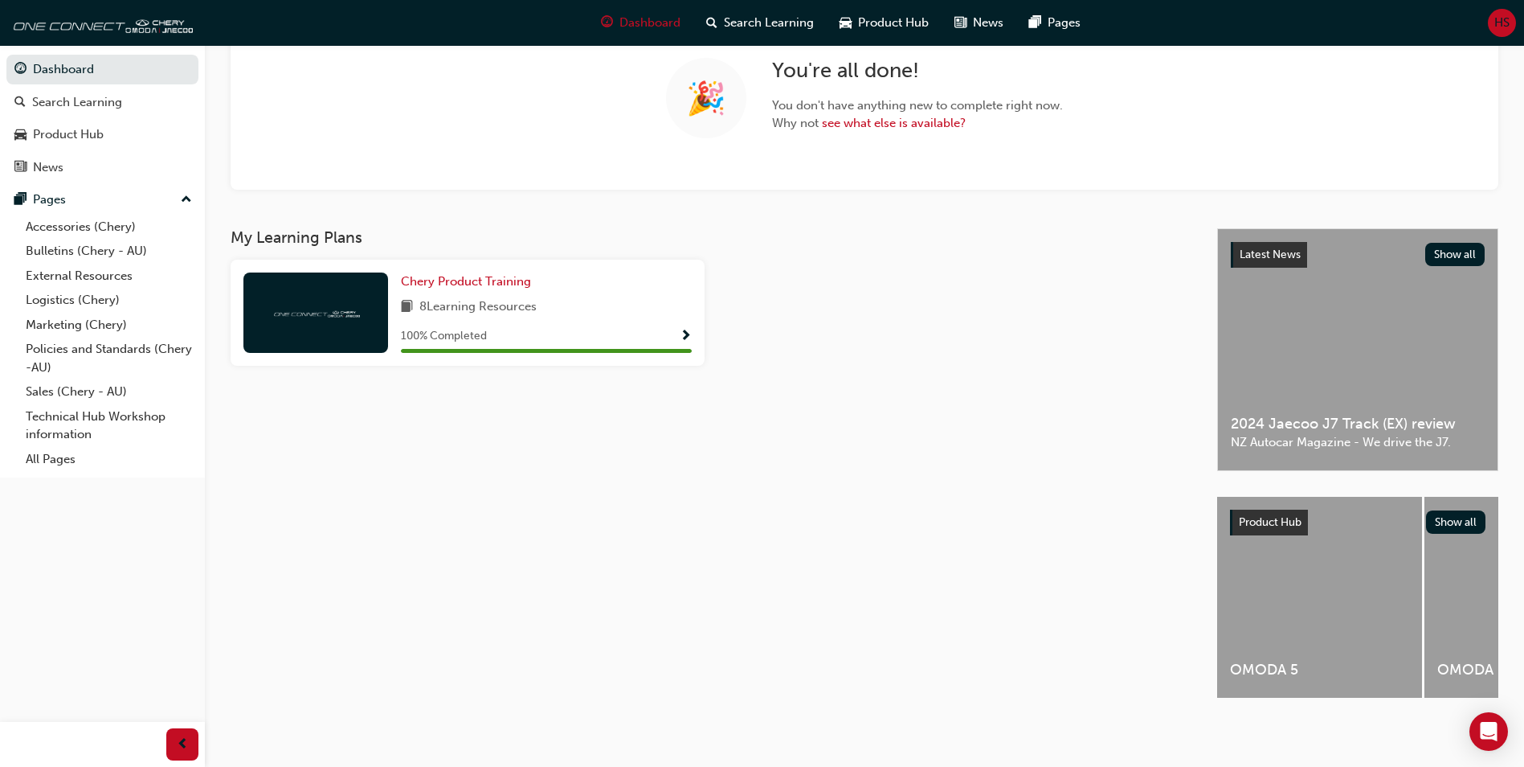
scroll to position [145, 0]
click at [685, 329] on span "Show Progress" at bounding box center [686, 336] width 12 height 14
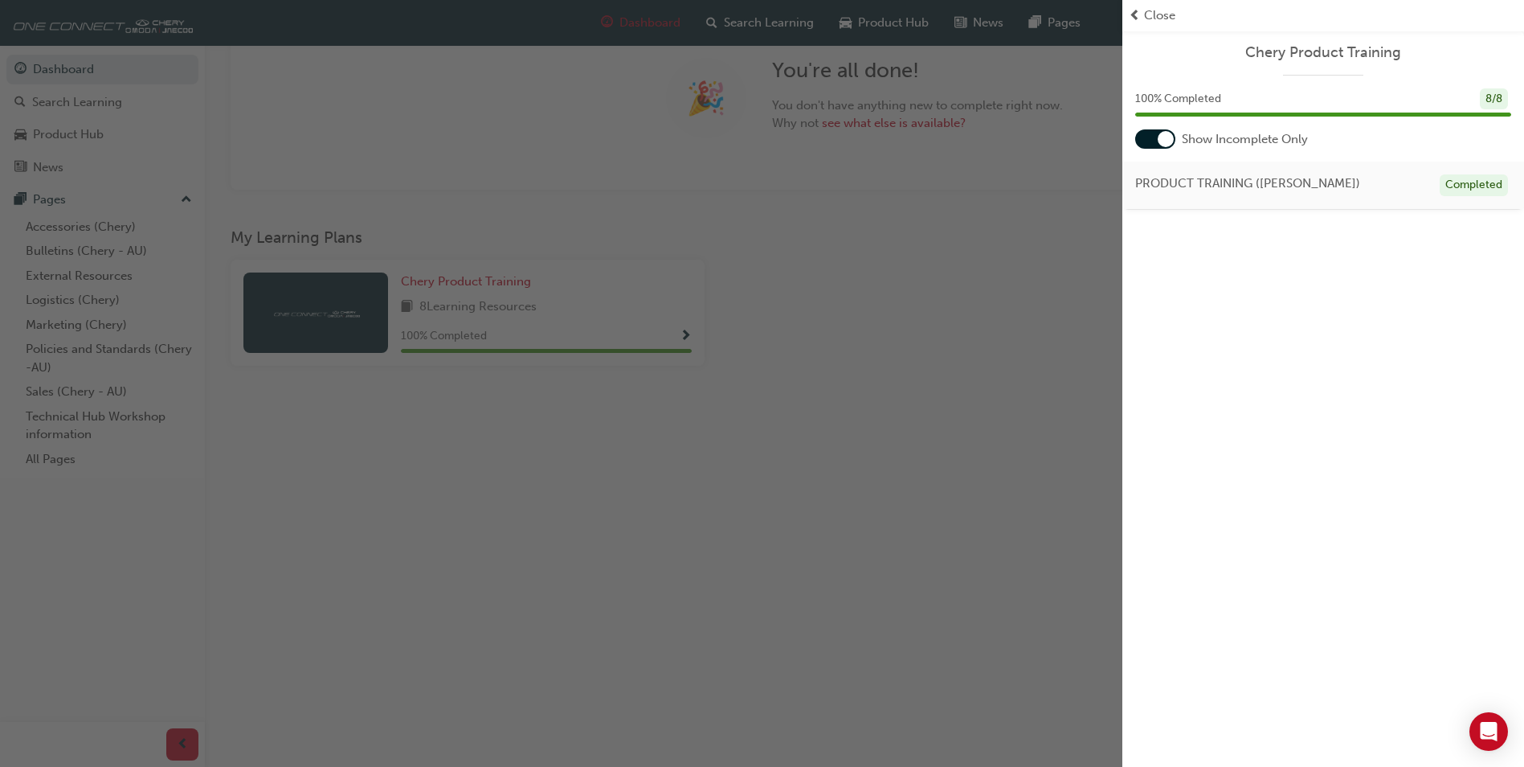
click at [685, 325] on div "button" at bounding box center [561, 383] width 1123 height 767
